Goal: Feedback & Contribution: Leave review/rating

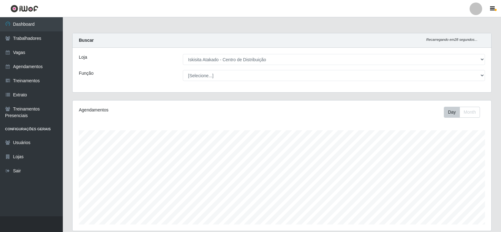
select select "425"
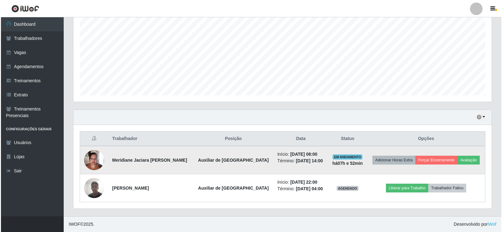
scroll to position [130, 419]
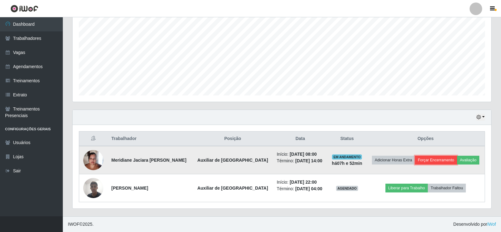
click at [433, 157] on button "Forçar Encerramento" at bounding box center [436, 160] width 42 height 9
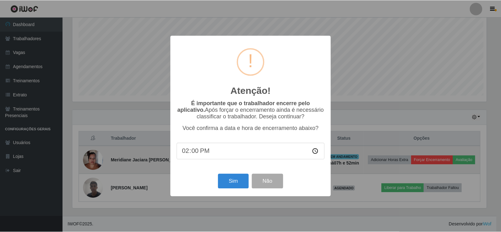
scroll to position [130, 415]
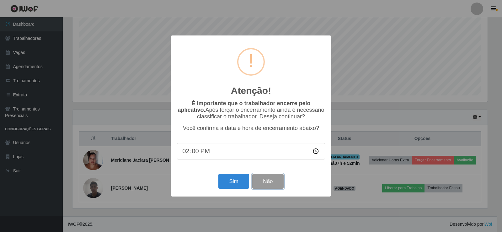
click at [281, 184] on button "Não" at bounding box center [267, 181] width 31 height 15
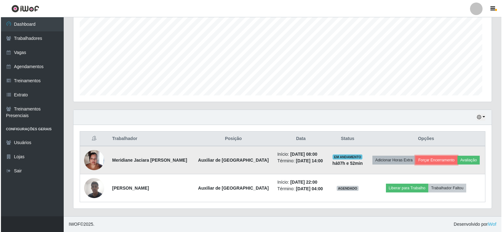
scroll to position [130, 419]
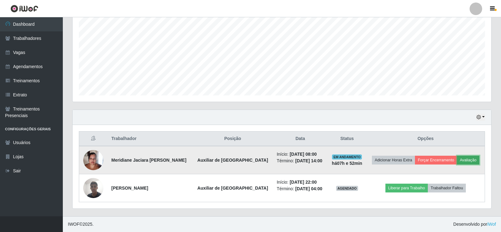
click at [469, 163] on button "Avaliação" at bounding box center [468, 160] width 22 height 9
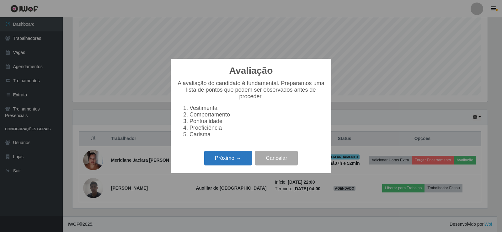
click at [232, 160] on button "Próximo →" at bounding box center [228, 158] width 48 height 15
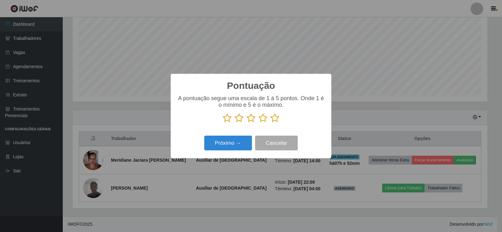
scroll to position [313889, 313604]
click at [276, 119] on icon at bounding box center [275, 117] width 9 height 9
click at [271, 123] on input "radio" at bounding box center [271, 123] width 0 height 0
click at [233, 142] on button "Próximo →" at bounding box center [228, 143] width 48 height 15
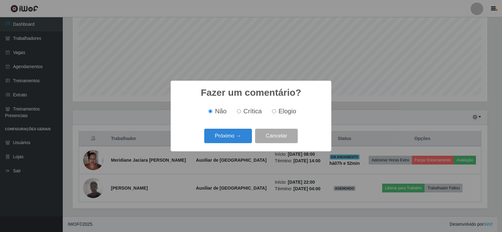
click at [286, 115] on span "Elogio" at bounding box center [288, 111] width 18 height 7
click at [276, 113] on input "Elogio" at bounding box center [274, 111] width 4 height 4
radio input "true"
click at [224, 136] on button "Próximo →" at bounding box center [228, 136] width 48 height 15
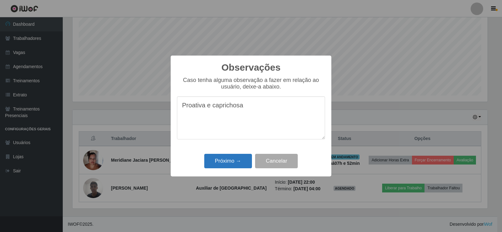
type textarea "Proativa e caprichosa"
click at [227, 157] on button "Próximo →" at bounding box center [228, 161] width 48 height 15
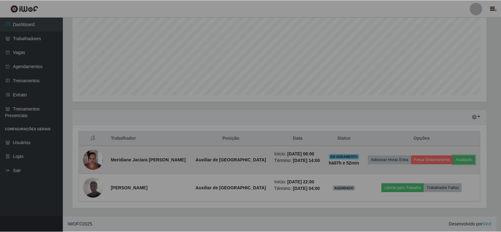
scroll to position [130, 419]
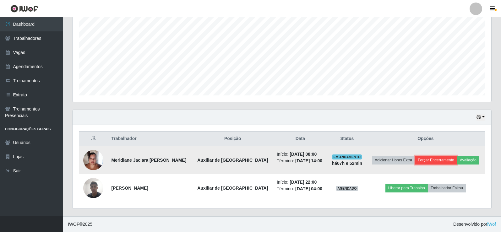
click at [433, 159] on button "Forçar Encerramento" at bounding box center [436, 160] width 42 height 9
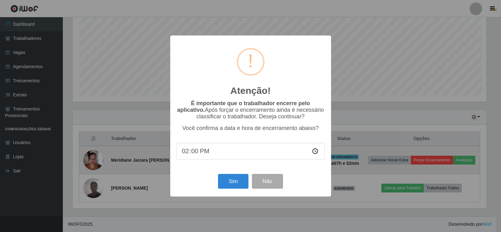
scroll to position [130, 415]
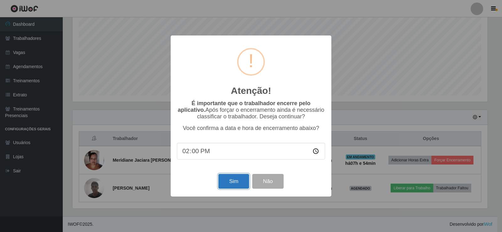
click at [236, 189] on button "Sim" at bounding box center [234, 181] width 30 height 15
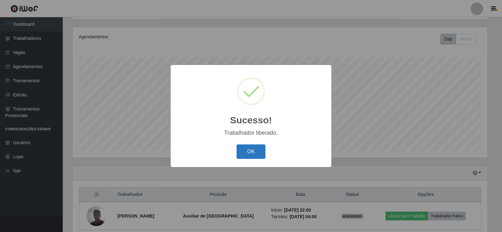
click at [257, 151] on button "OK" at bounding box center [251, 151] width 29 height 15
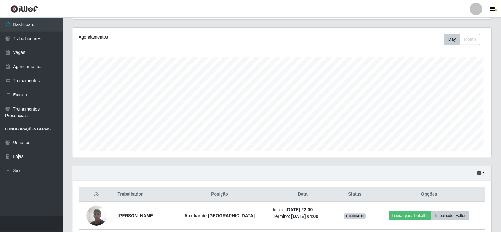
scroll to position [130, 419]
